Goal: Check status: Check status

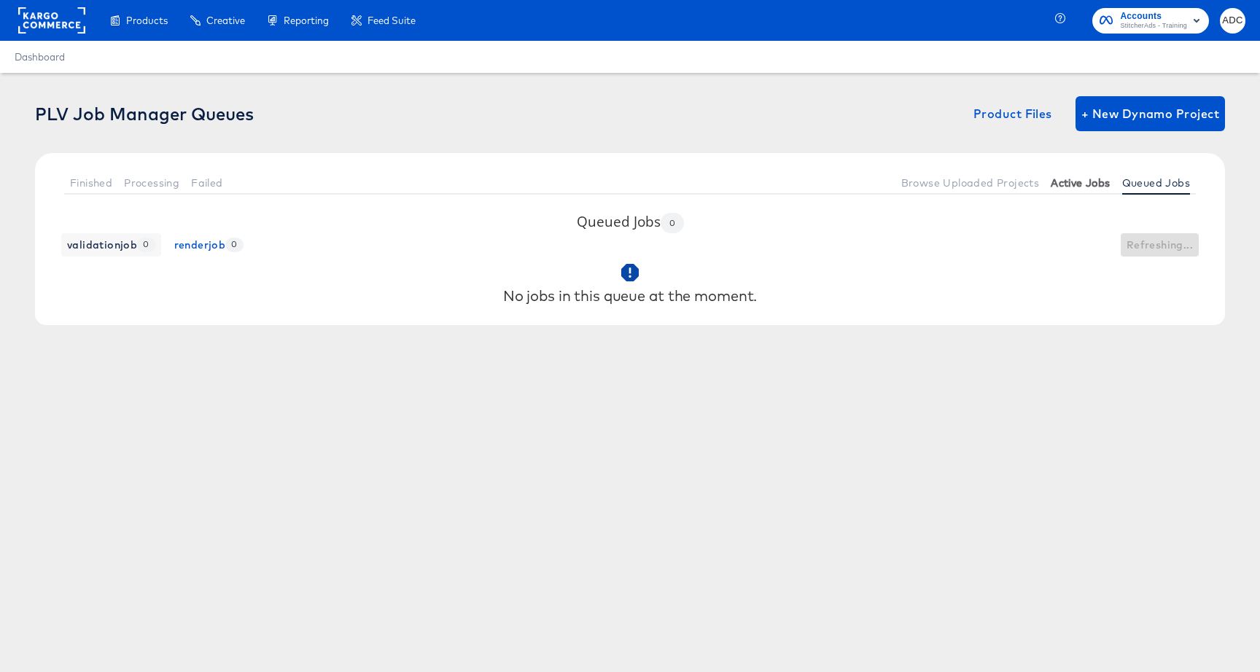
click at [1084, 186] on span "Active Jobs" at bounding box center [1080, 183] width 59 height 12
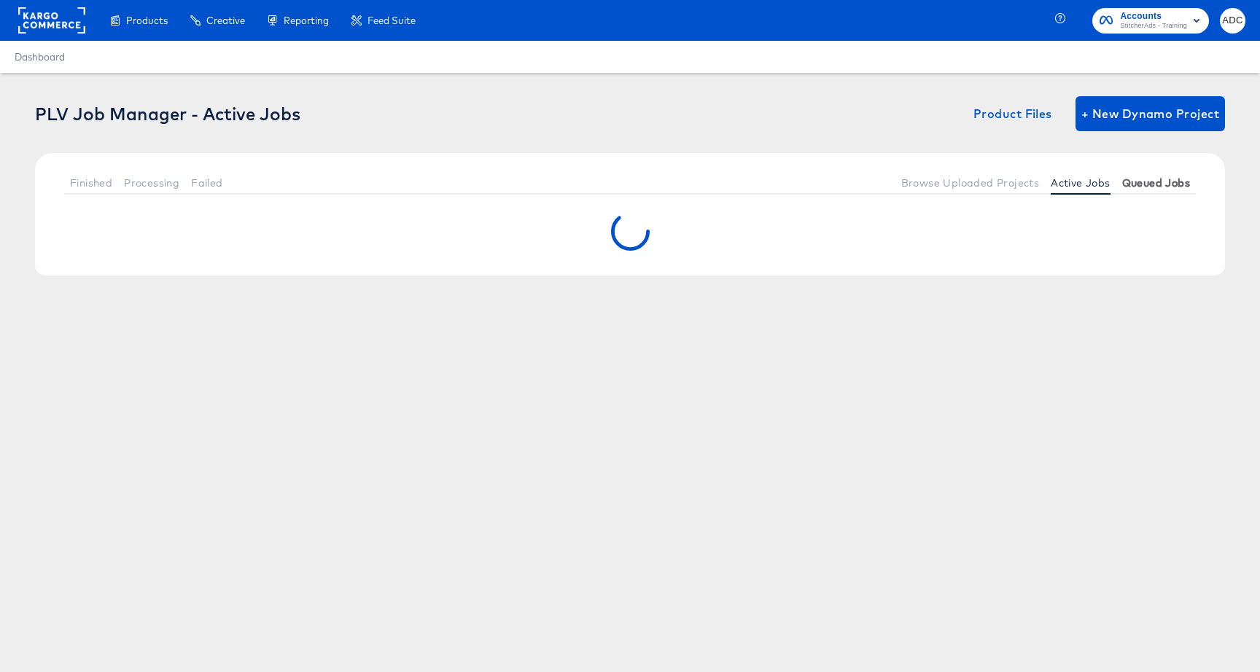
click at [1149, 189] on button "Queued Jobs" at bounding box center [1156, 183] width 79 height 24
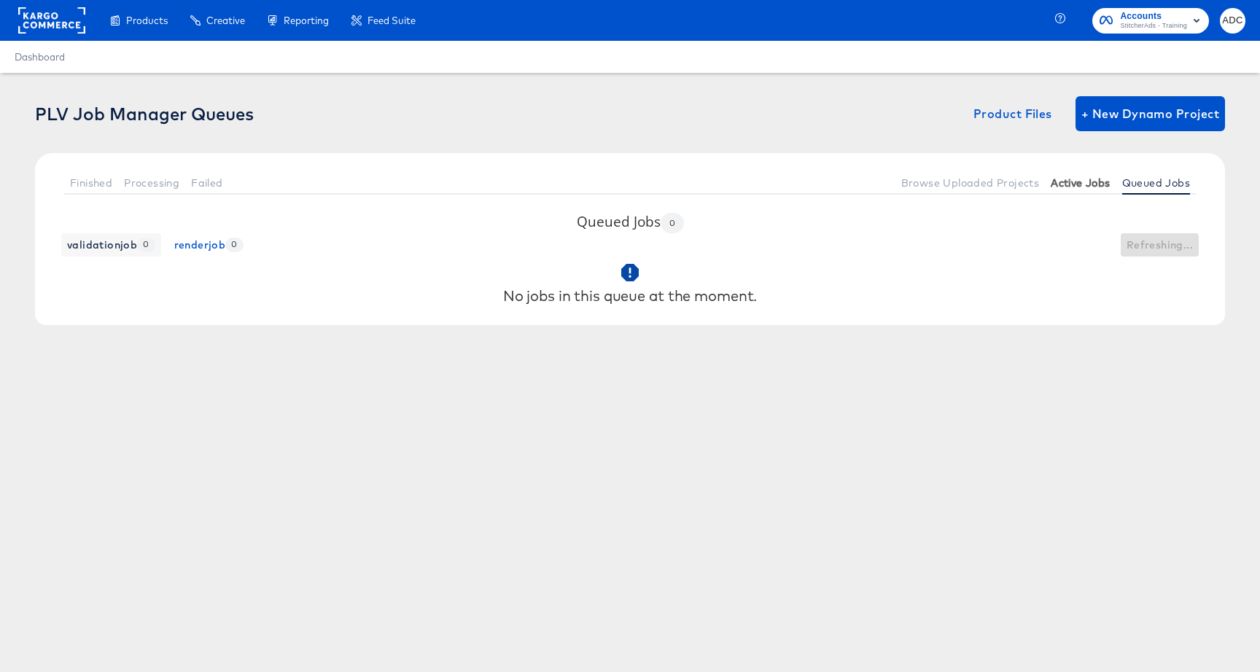
click at [1098, 185] on span "Active Jobs" at bounding box center [1080, 183] width 59 height 12
